Goal: Task Accomplishment & Management: Manage account settings

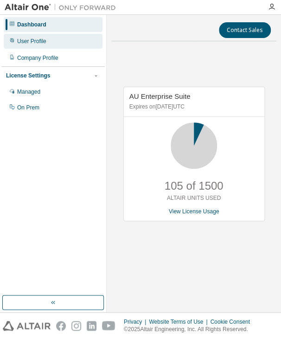
click at [50, 39] on div "User Profile" at bounding box center [53, 41] width 99 height 15
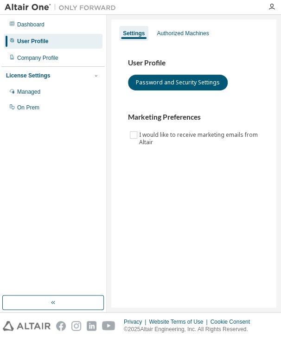
click at [52, 46] on div "User Profile" at bounding box center [53, 41] width 99 height 15
click at [176, 34] on div "Authorized Machines" at bounding box center [183, 33] width 52 height 7
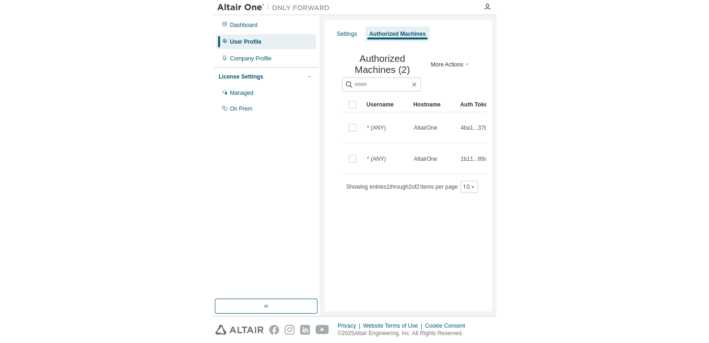
scroll to position [0, 110]
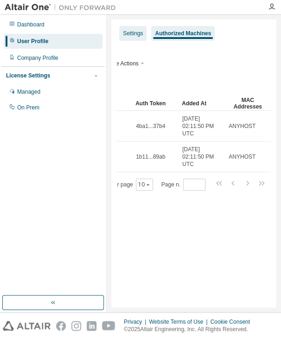
click at [141, 29] on div "Settings" at bounding box center [132, 33] width 27 height 15
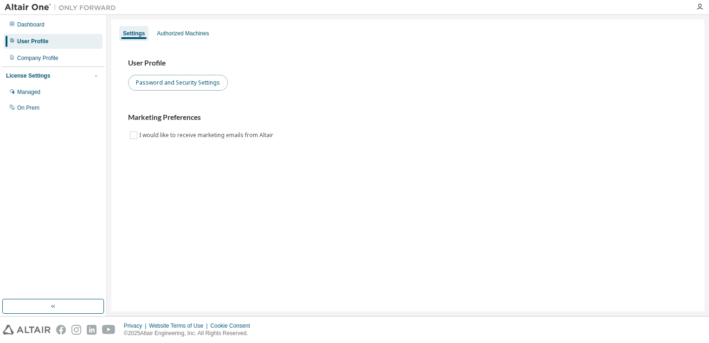
click at [161, 89] on button "Password and Security Settings" at bounding box center [178, 83] width 100 height 16
